Goal: Task Accomplishment & Management: Manage account settings

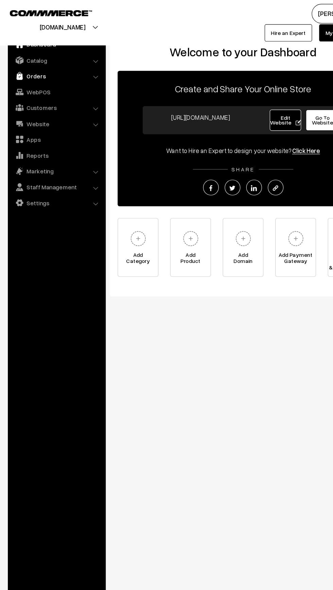
click at [20, 64] on img at bounding box center [17, 65] width 7 height 7
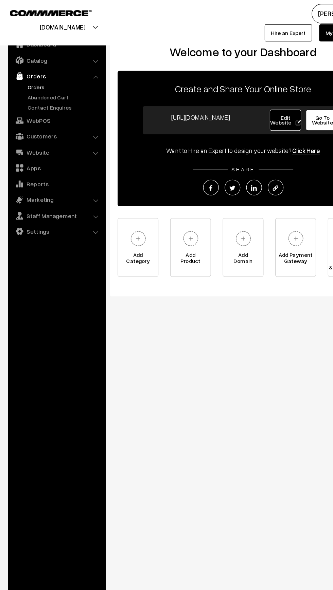
click at [23, 76] on link "Orders" at bounding box center [55, 75] width 67 height 7
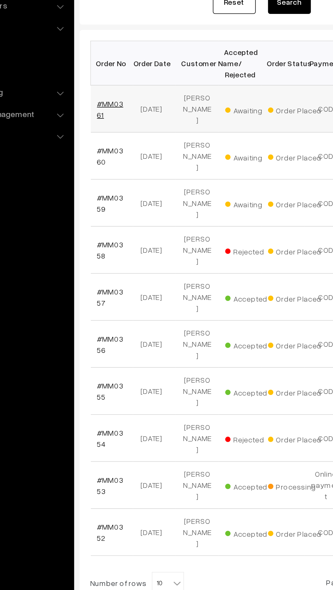
click at [116, 178] on link "#MM0361" at bounding box center [114, 184] width 17 height 13
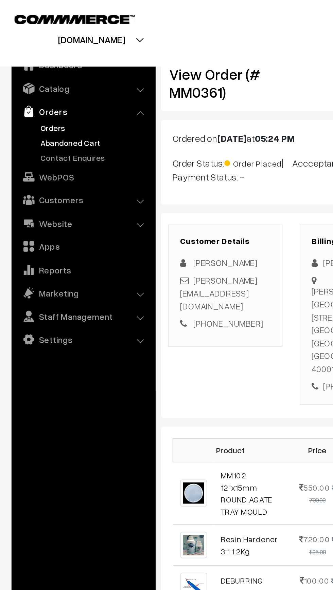
click at [24, 85] on link "Abandoned Cart" at bounding box center [55, 84] width 67 height 7
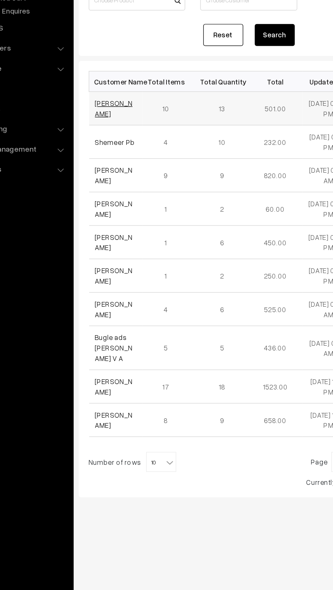
click at [110, 160] on link "Priti Walukar" at bounding box center [118, 159] width 25 height 13
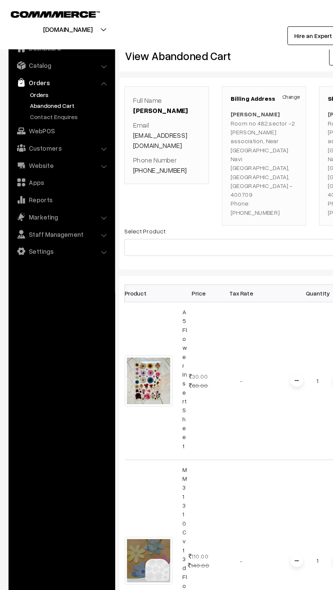
click at [25, 73] on link "Orders" at bounding box center [55, 75] width 67 height 7
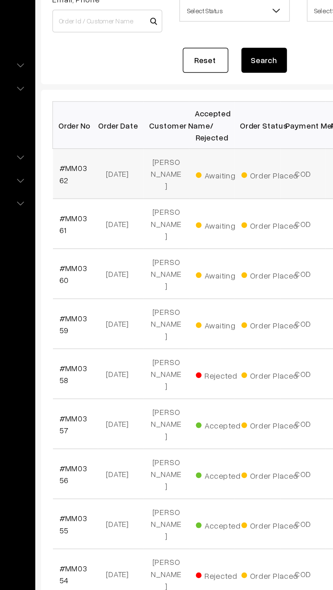
click at [116, 186] on td "#MM0362" at bounding box center [115, 184] width 27 height 30
click at [108, 179] on link "#MM0362" at bounding box center [114, 184] width 17 height 13
